Goal: Information Seeking & Learning: Learn about a topic

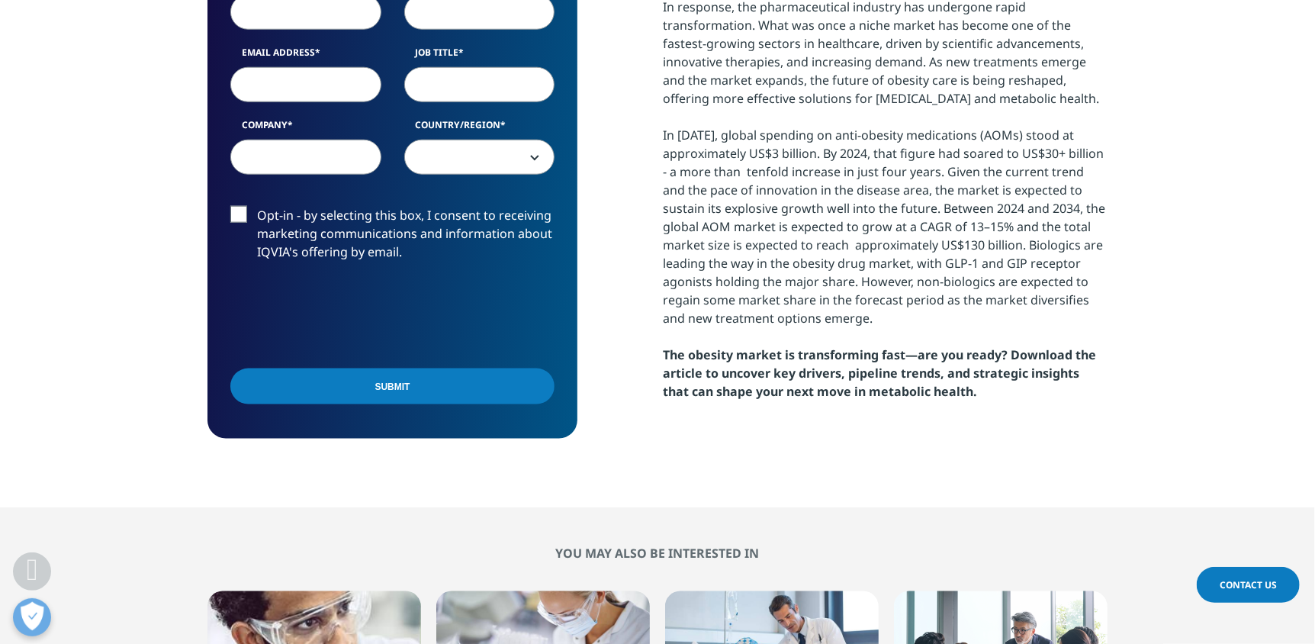
scroll to position [915, 0]
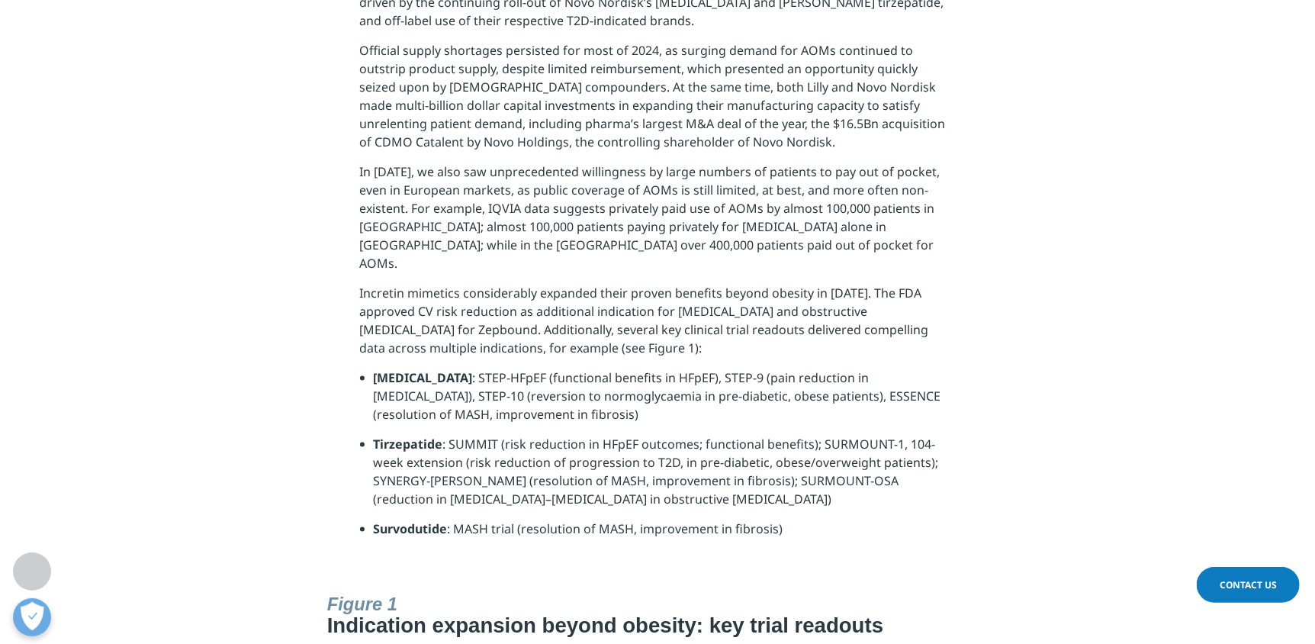
scroll to position [1293, 0]
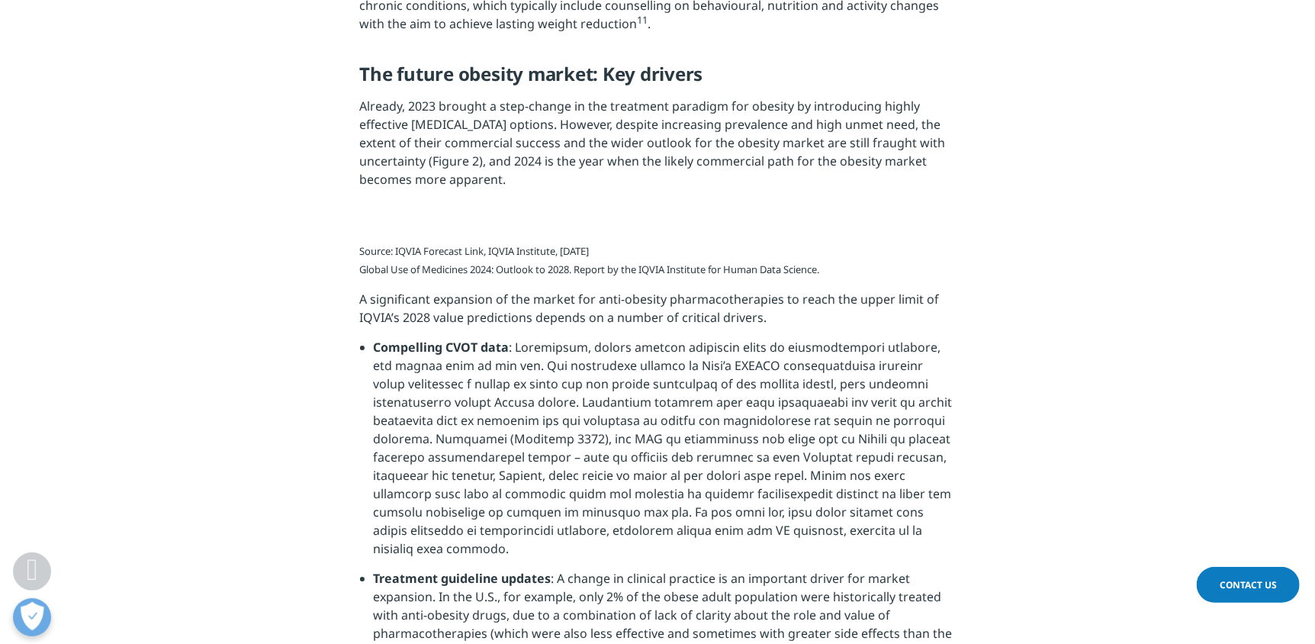
scroll to position [3355, 0]
